Goal: Transaction & Acquisition: Purchase product/service

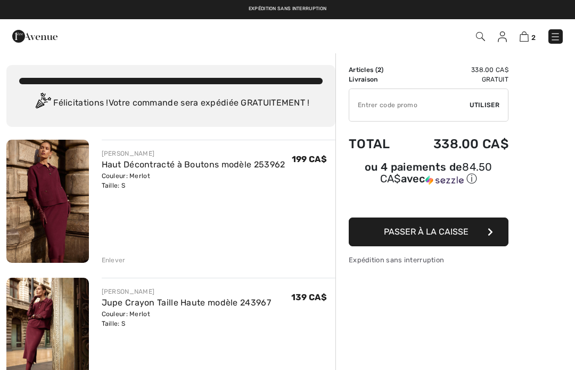
click at [431, 232] on span "Passer à la caisse" at bounding box center [426, 231] width 85 height 10
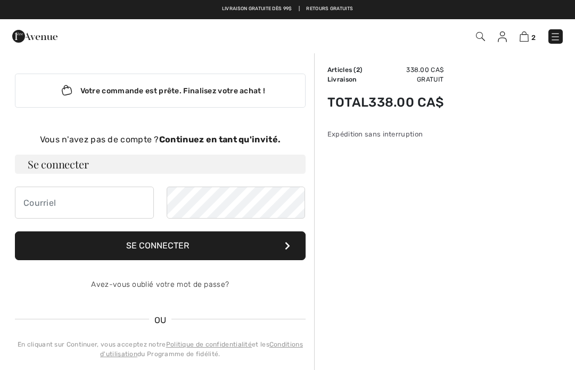
click at [210, 144] on div "Vous n'avez pas de compte ? Continuez en tant qu'invité." at bounding box center [160, 139] width 291 height 13
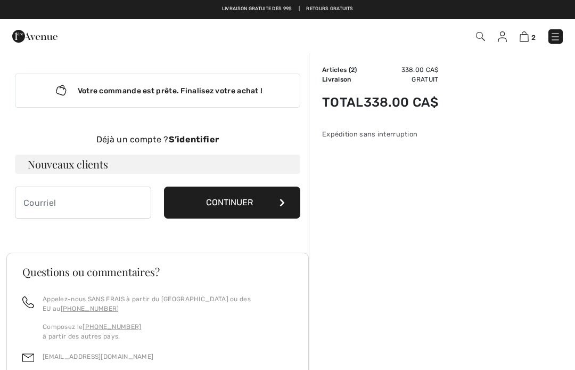
click at [238, 203] on button "Continuer" at bounding box center [232, 202] width 136 height 32
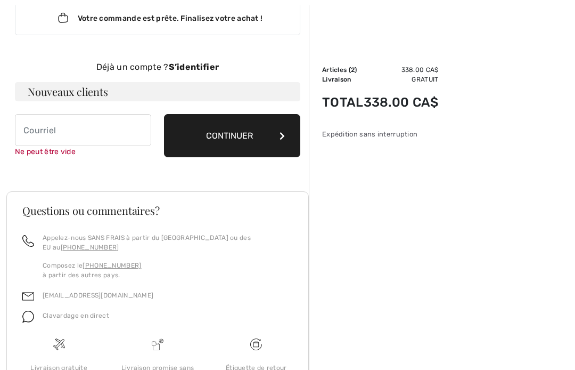
scroll to position [110, 0]
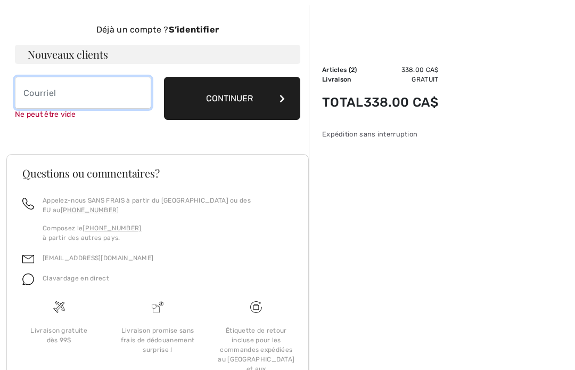
click at [42, 96] on input "email" at bounding box center [83, 93] width 136 height 32
type input "[EMAIL_ADDRESS][DOMAIN_NAME]"
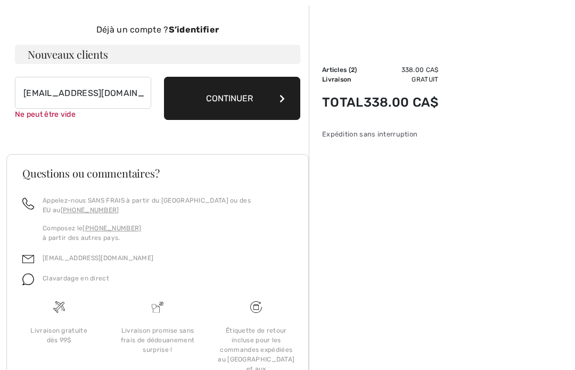
click at [235, 101] on button "Continuer" at bounding box center [232, 98] width 136 height 43
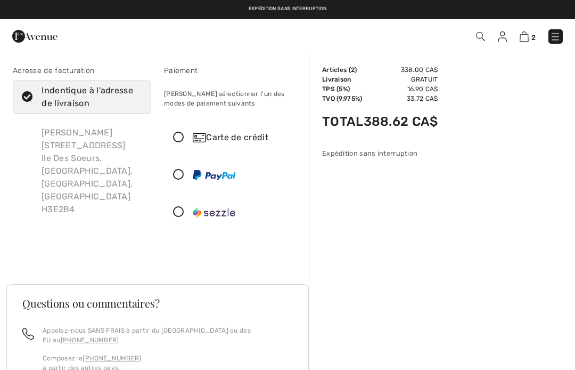
click at [183, 135] on icon at bounding box center [179, 137] width 28 height 11
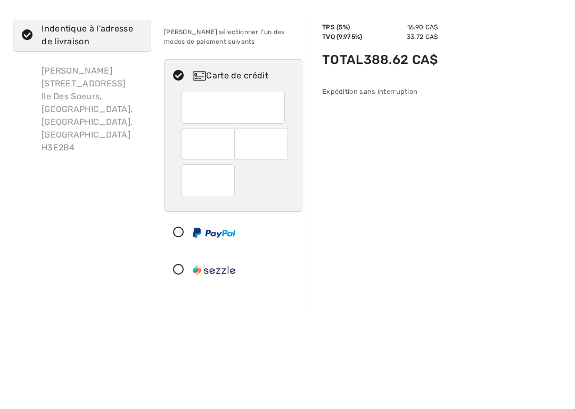
scroll to position [81, 0]
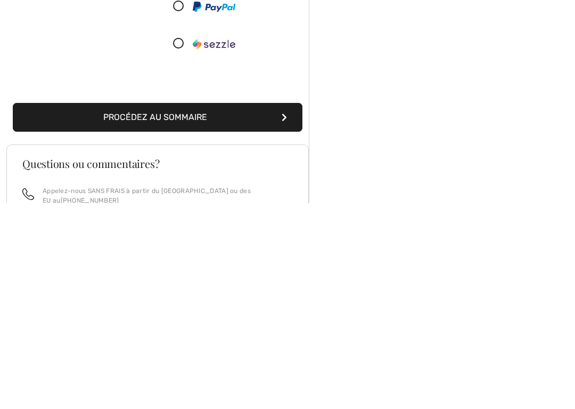
click at [519, 96] on div "Sommaire Description Articles ( 2 ) 338.00 CA$ Code promo 0.00 CA$ Livraison Gr…" at bounding box center [442, 302] width 266 height 662
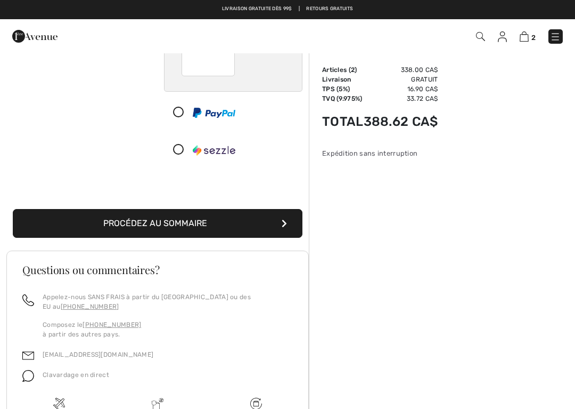
scroll to position [181, 0]
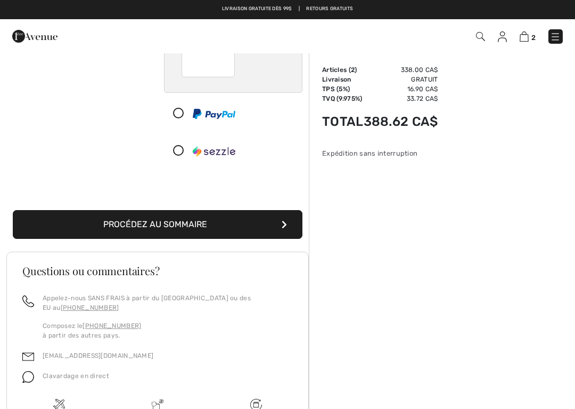
click at [176, 226] on button "Procédez au sommaire" at bounding box center [158, 224] width 290 height 29
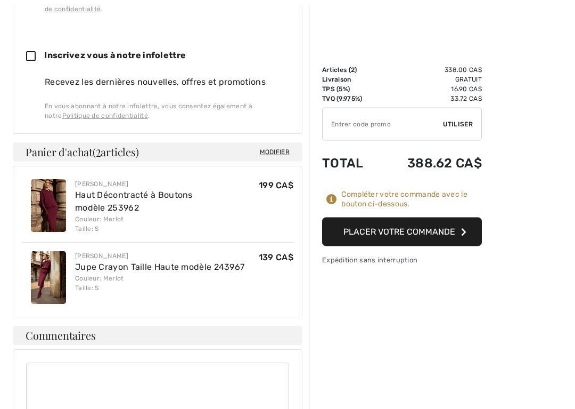
scroll to position [732, 0]
click at [418, 223] on button "Placer votre commande" at bounding box center [402, 231] width 160 height 29
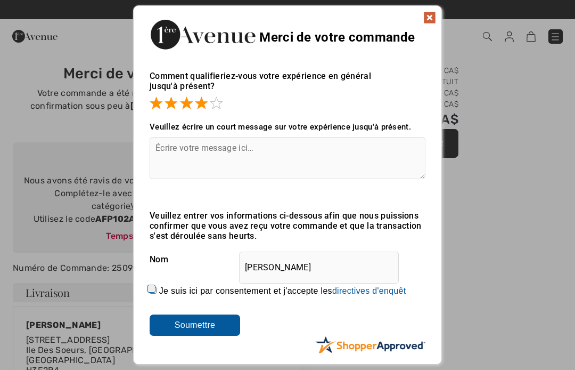
click at [432, 21] on img at bounding box center [429, 17] width 13 height 13
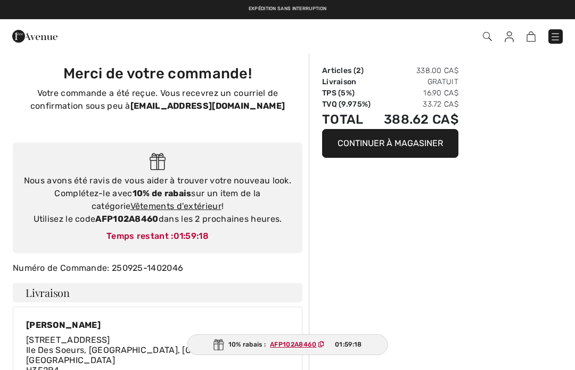
click at [292, 202] on div "Nous avons été ravis de vous aider à trouver votre nouveau look. Complétez-le a…" at bounding box center [158, 197] width 290 height 111
